Goal: Information Seeking & Learning: Learn about a topic

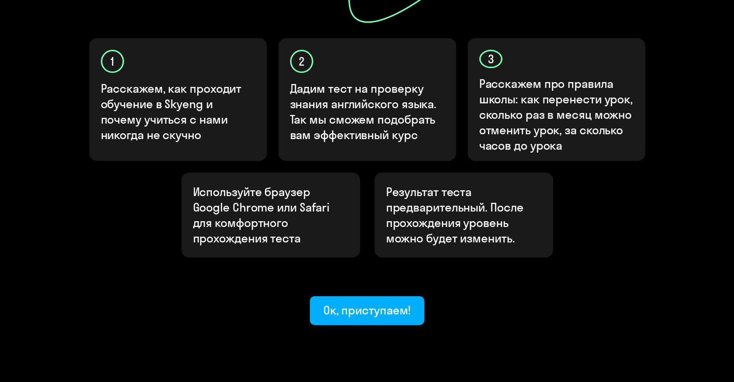
scroll to position [315, 0]
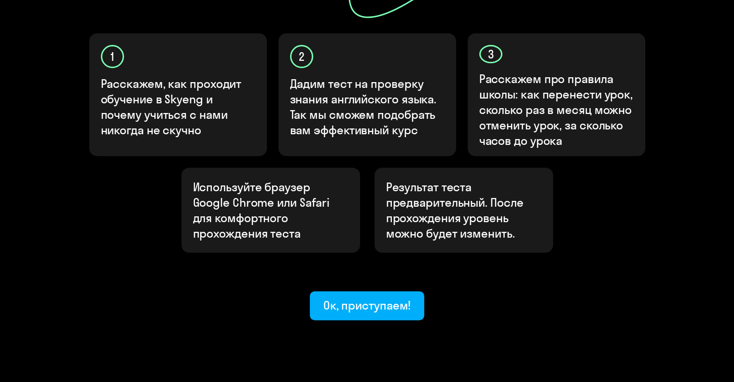
click at [42, 163] on onb-ai-start "Узнайте ваш уровень английского, чтобы начать обучение в [GEOGRAPHIC_DATA] Узна…" at bounding box center [367, 34] width 696 height 572
click at [316, 291] on button "Ок, приступаем!" at bounding box center [367, 305] width 115 height 29
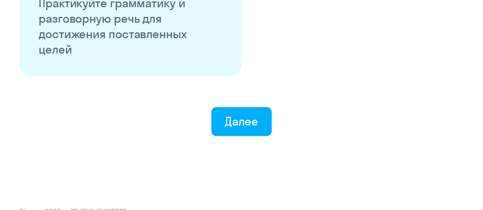
scroll to position [1927, 0]
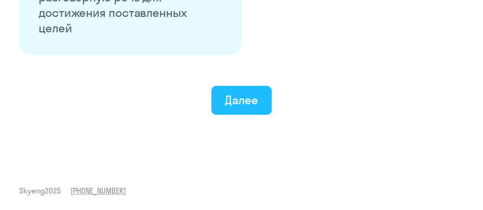
click at [241, 103] on div "Далее" at bounding box center [241, 99] width 33 height 15
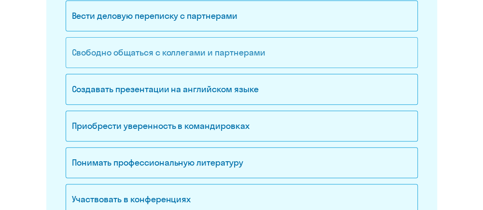
scroll to position [193, 0]
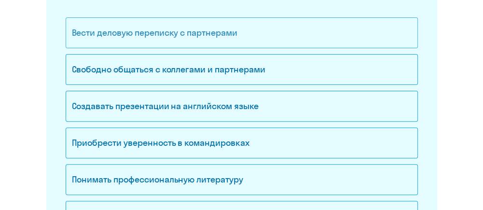
click at [215, 39] on div "Вести деловую переписку с партнерами" at bounding box center [242, 32] width 352 height 31
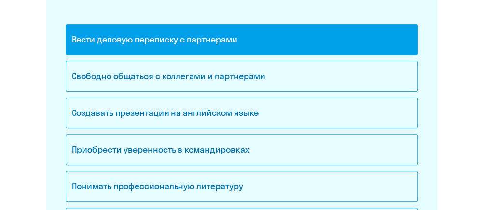
scroll to position [145, 0]
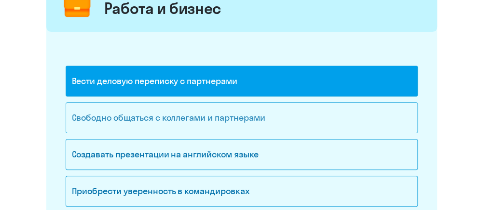
click at [206, 107] on div "Свободно общаться с коллегами и партнерами" at bounding box center [242, 117] width 352 height 31
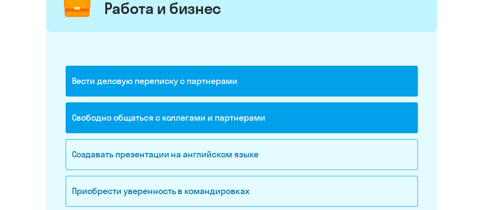
click at [203, 89] on div "Вести деловую переписку с партнерами" at bounding box center [242, 81] width 352 height 31
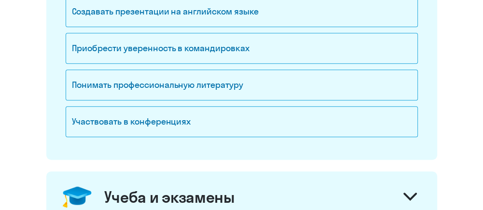
scroll to position [290, 0]
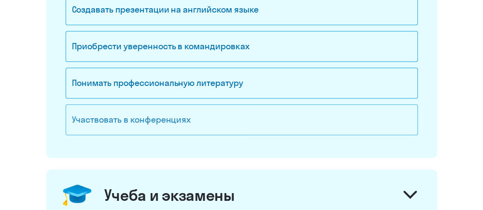
click at [163, 123] on div "Участвовать в конференциях" at bounding box center [242, 119] width 352 height 31
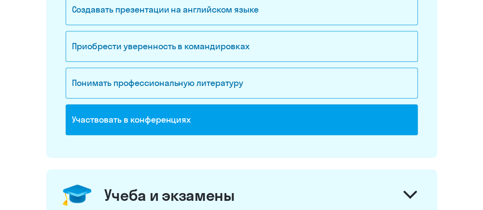
click at [163, 123] on div "Участвовать в конференциях" at bounding box center [242, 119] width 352 height 31
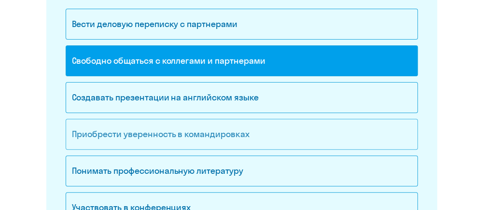
scroll to position [145, 0]
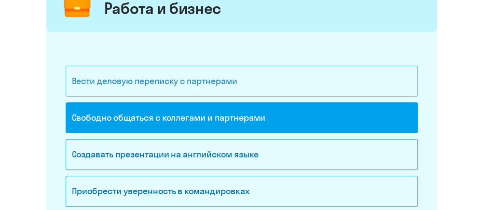
click at [153, 82] on div "Вести деловую переписку с партнерами" at bounding box center [242, 81] width 352 height 31
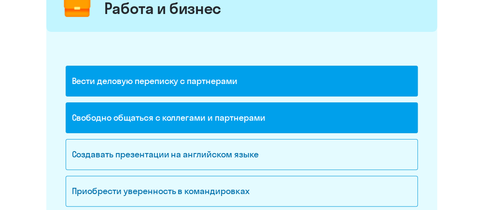
click at [153, 82] on div "Вести деловую переписку с партнерами" at bounding box center [242, 81] width 352 height 31
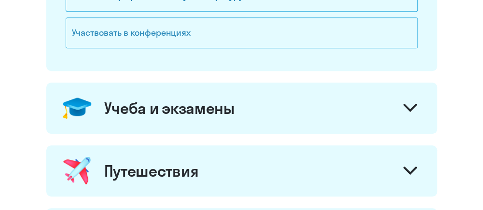
scroll to position [434, 0]
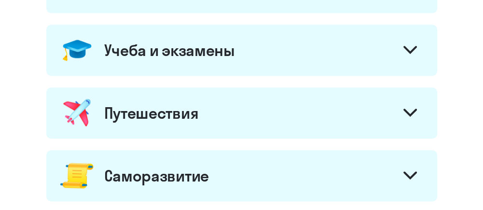
click at [238, 109] on div "Путешествия" at bounding box center [241, 112] width 391 height 51
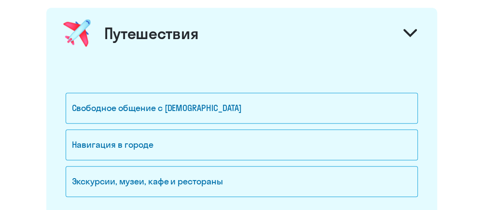
scroll to position [531, 0]
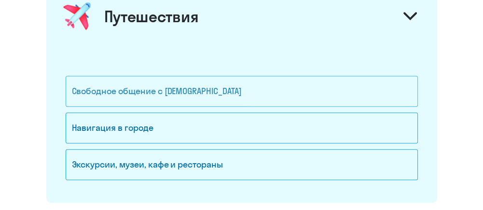
click at [202, 93] on div "Свободное общение с [DEMOGRAPHIC_DATA]" at bounding box center [242, 91] width 352 height 31
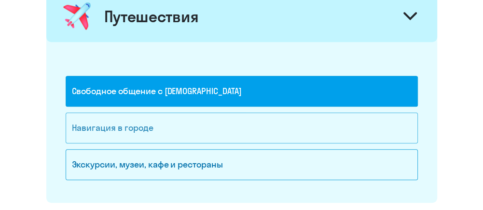
click at [170, 131] on div "Навигация в городе" at bounding box center [242, 127] width 352 height 31
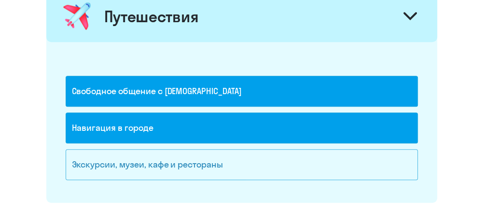
click at [174, 167] on div "Экскурсии, музеи, кафе и рестораны" at bounding box center [242, 164] width 352 height 31
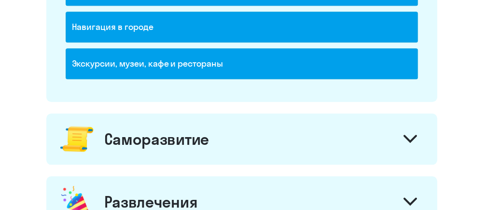
scroll to position [676, 0]
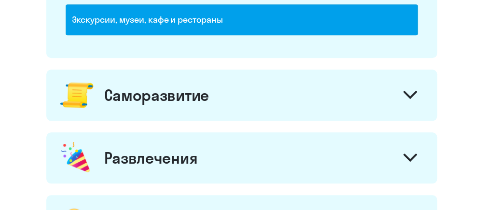
click at [166, 86] on div "Саморазвитие" at bounding box center [156, 94] width 105 height 19
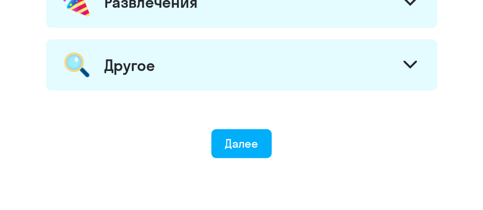
scroll to position [1176, 0]
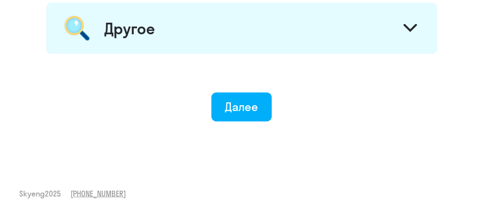
click at [201, 36] on div "Другое" at bounding box center [241, 27] width 391 height 51
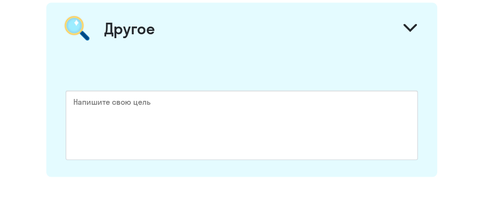
click at [201, 36] on div "Другое" at bounding box center [241, 27] width 391 height 51
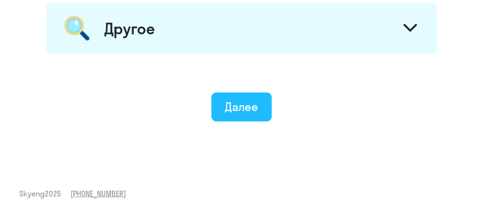
click at [234, 101] on div "Далее" at bounding box center [241, 105] width 33 height 15
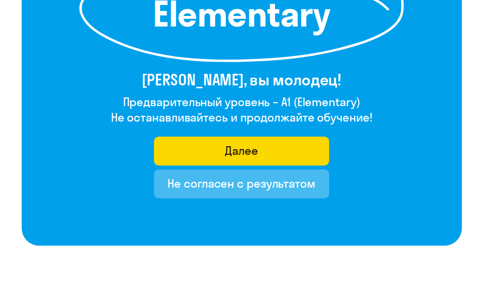
scroll to position [130, 0]
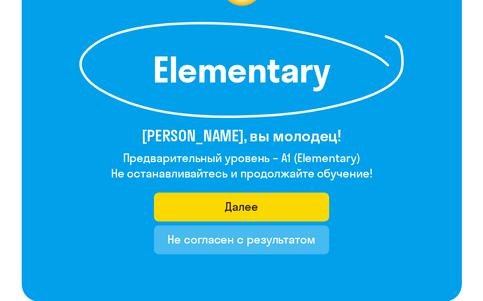
drag, startPoint x: 280, startPoint y: 156, endPoint x: 292, endPoint y: 157, distance: 11.1
click at [292, 157] on h4 "Предварительный уровень – A1 (Elementary)" at bounding box center [242, 157] width 262 height 15
copy h4 "A1"
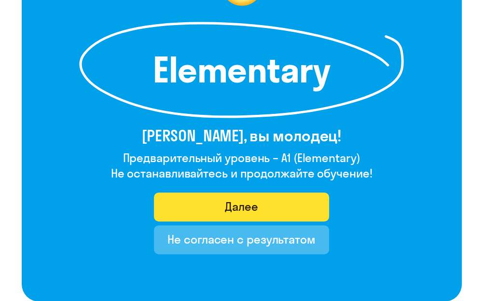
click at [239, 217] on button "Далее" at bounding box center [241, 207] width 175 height 29
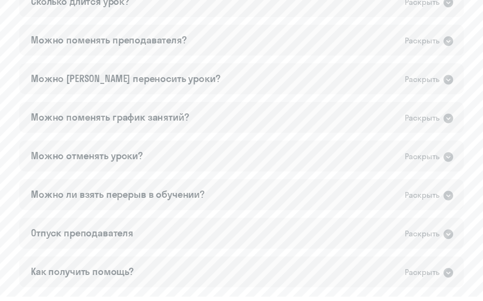
scroll to position [724, 0]
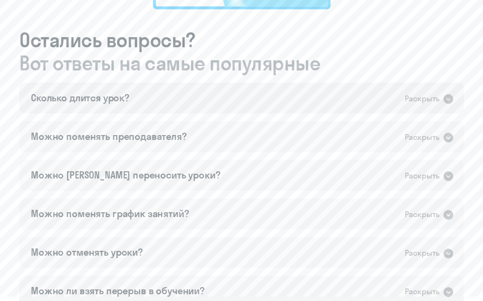
click at [173, 94] on div "Сколько длится урок? Раскрыть" at bounding box center [241, 98] width 445 height 31
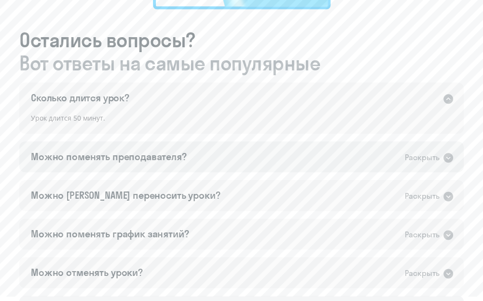
click at [164, 160] on div "Можно поменять преподавателя?" at bounding box center [109, 157] width 156 height 14
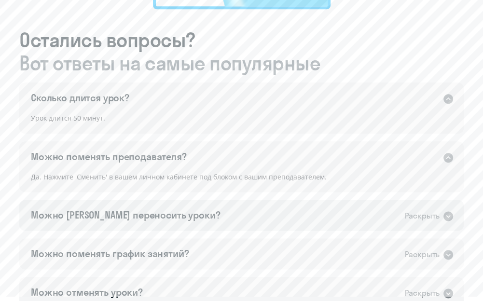
click at [113, 224] on div "Можно [PERSON_NAME] переносить уроки? Раскрыть" at bounding box center [241, 215] width 445 height 31
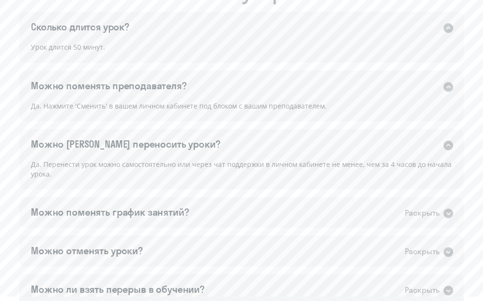
scroll to position [821, 0]
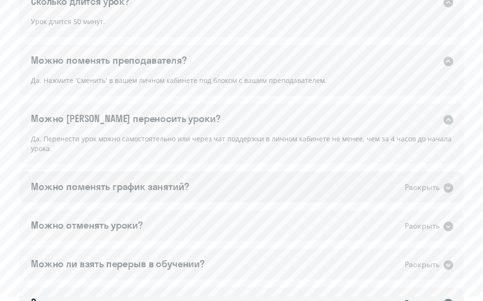
click at [161, 194] on div "Можно поменять график занятий? Раскрыть" at bounding box center [241, 186] width 445 height 31
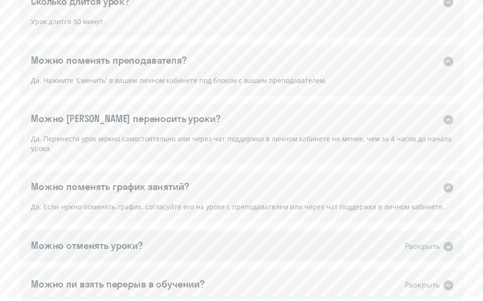
click at [163, 241] on div "Можно отменять уроки? Раскрыть" at bounding box center [241, 245] width 445 height 31
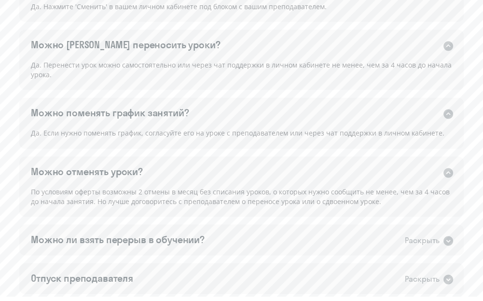
scroll to position [917, 0]
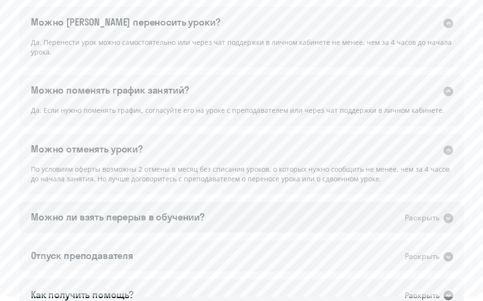
click at [164, 211] on div "Можно ли взять перерыв в обучении?" at bounding box center [118, 217] width 174 height 14
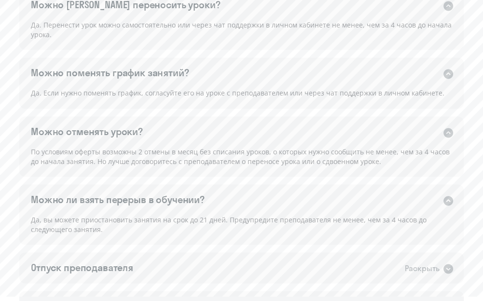
scroll to position [965, 0]
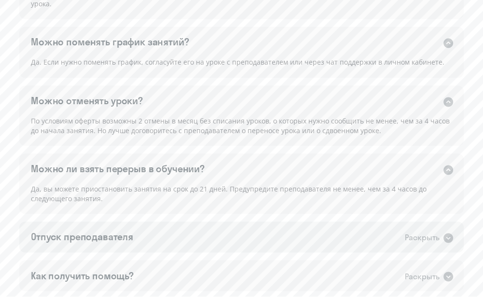
click at [110, 239] on div "Отпуск преподавателя" at bounding box center [82, 237] width 102 height 14
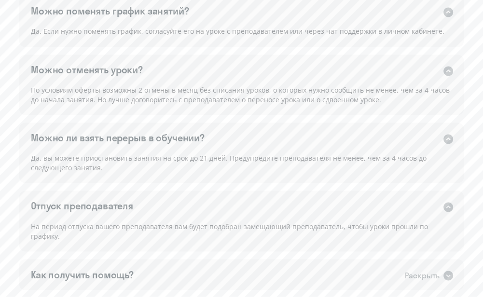
scroll to position [1014, 0]
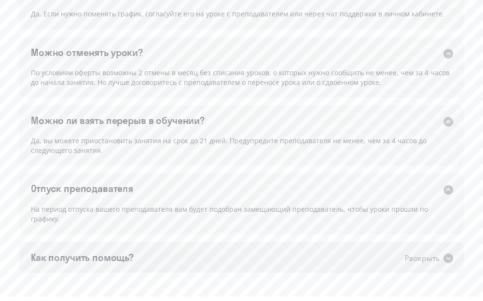
click at [167, 251] on div "Как получить помощь? Раскрыть" at bounding box center [241, 257] width 445 height 31
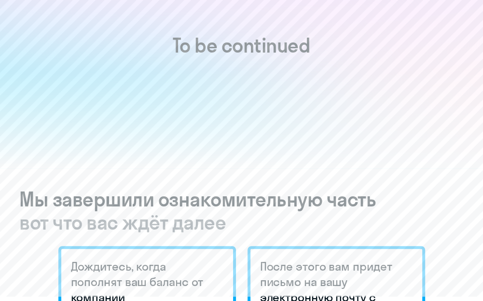
scroll to position [0, 0]
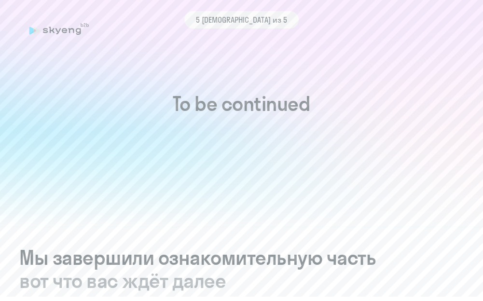
click at [64, 31] on icon at bounding box center [59, 29] width 80 height 12
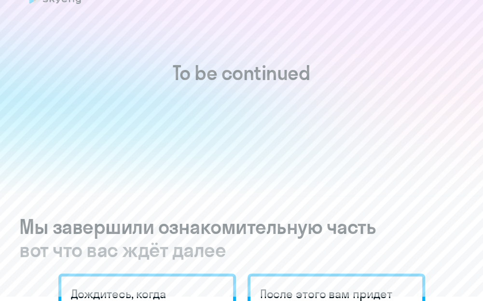
scroll to position [48, 0]
